Goal: Task Accomplishment & Management: Manage account settings

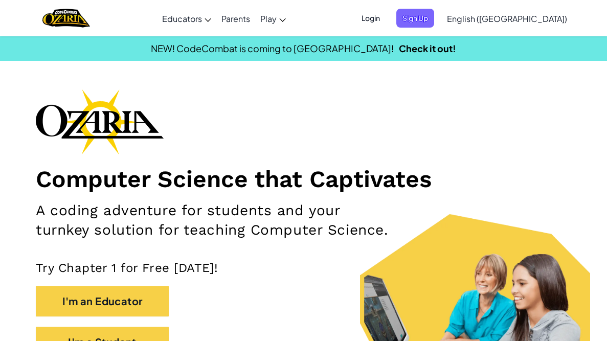
click at [386, 20] on span "Login" at bounding box center [370, 18] width 31 height 19
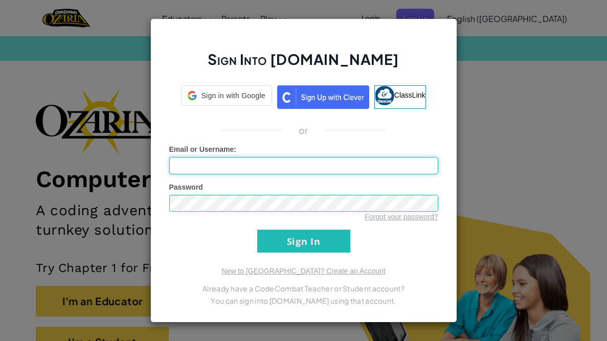
click at [275, 166] on input "Email or Username :" at bounding box center [303, 165] width 269 height 17
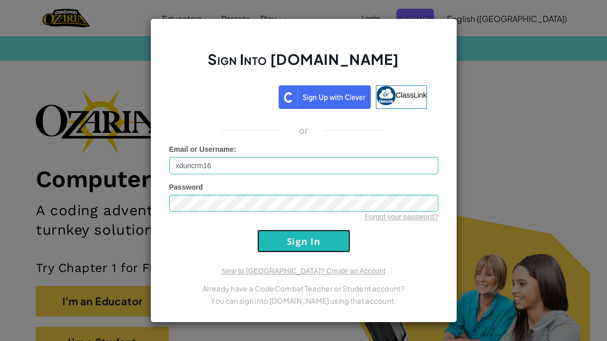
click at [316, 247] on input "Sign In" at bounding box center [303, 241] width 93 height 23
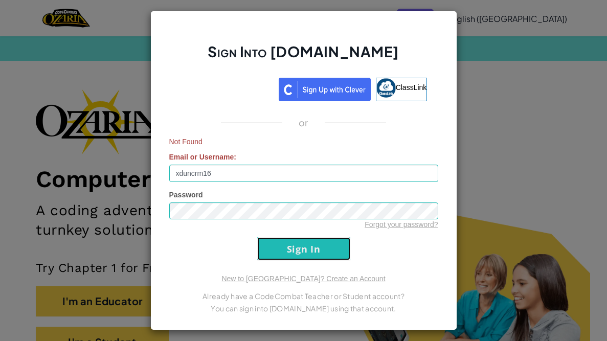
click at [288, 251] on input "Sign In" at bounding box center [303, 248] width 93 height 23
click at [235, 170] on input "xduncrm16" at bounding box center [303, 173] width 269 height 17
click at [291, 238] on input "Sign In" at bounding box center [303, 248] width 93 height 23
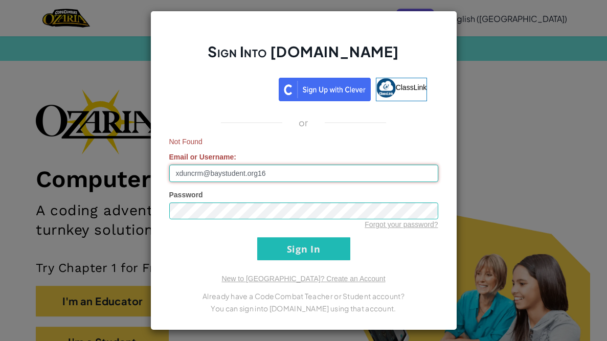
click at [295, 174] on input "xduncrm@baystudent.org16" at bounding box center [303, 173] width 269 height 17
type input "x"
click at [319, 172] on input "Email or Username :" at bounding box center [303, 173] width 269 height 17
click at [257, 237] on input "Sign In" at bounding box center [303, 248] width 93 height 23
click at [203, 173] on input "xduncrm@baystudent.org16" at bounding box center [303, 173] width 269 height 17
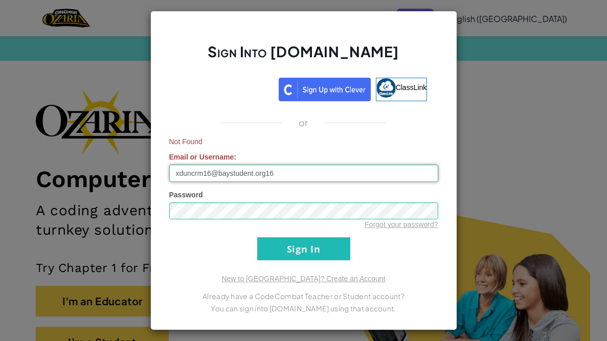
click at [305, 169] on input "xduncrm16@baystudent.org16" at bounding box center [303, 173] width 269 height 17
type input "[EMAIL_ADDRESS][DOMAIN_NAME]"
click at [257, 237] on input "Sign In" at bounding box center [303, 248] width 93 height 23
drag, startPoint x: 283, startPoint y: 172, endPoint x: 139, endPoint y: 153, distance: 144.9
click at [139, 153] on div "Sign Into [DOMAIN_NAME] ClassLink or Not Found Email or Username : [EMAIL_ADDRE…" at bounding box center [303, 170] width 607 height 341
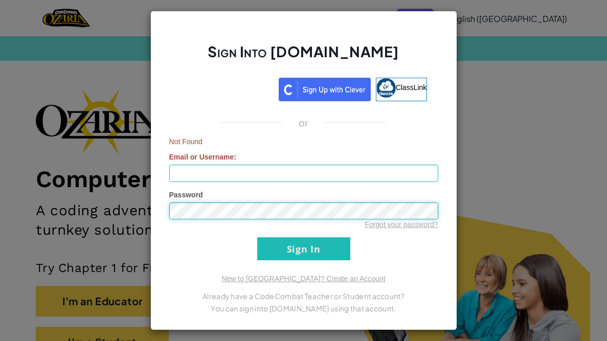
click at [2, 205] on div "Sign Into [DOMAIN_NAME] ClassLink or Not Found Email or Username : Password For…" at bounding box center [303, 170] width 607 height 341
click at [486, 165] on div "Sign Into [DOMAIN_NAME] ClassLink or Not Found Email or Username : Password For…" at bounding box center [303, 170] width 607 height 341
